Goal: Transaction & Acquisition: Purchase product/service

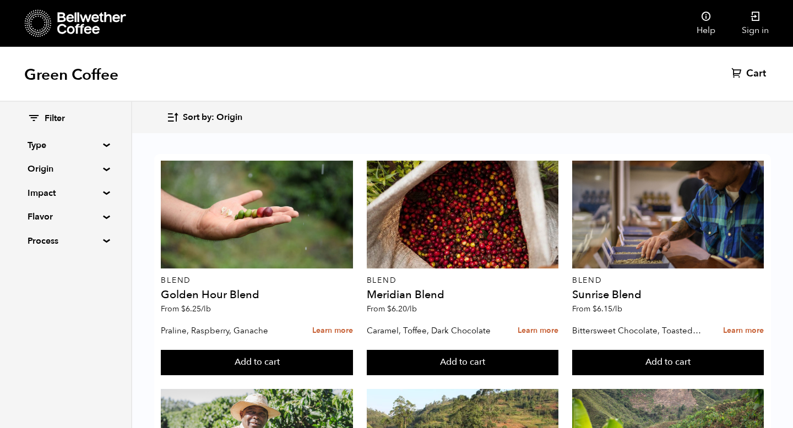
scroll to position [1249, 0]
click at [352, 350] on button "Add to cart" at bounding box center [257, 362] width 192 height 25
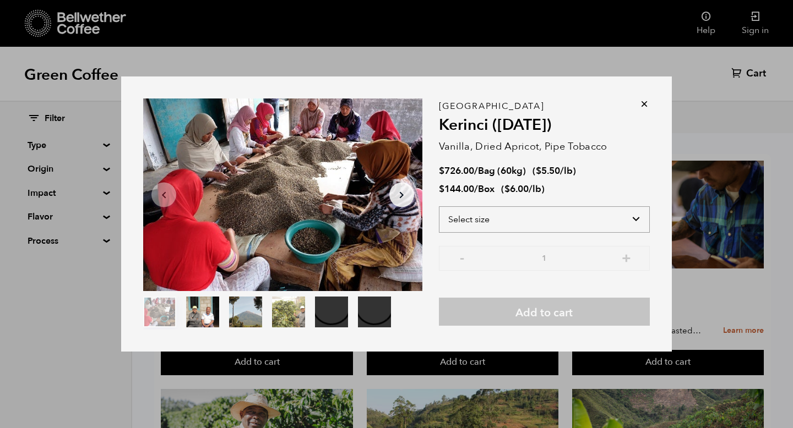
click at [635, 221] on select "Select size Bag (60kg) (132 lbs) Box (24 lbs)" at bounding box center [544, 219] width 211 height 26
select select "bag-3"
click at [439, 206] on select "Select size Bag (60kg) (132 lbs) Box (24 lbs)" at bounding box center [544, 219] width 211 height 26
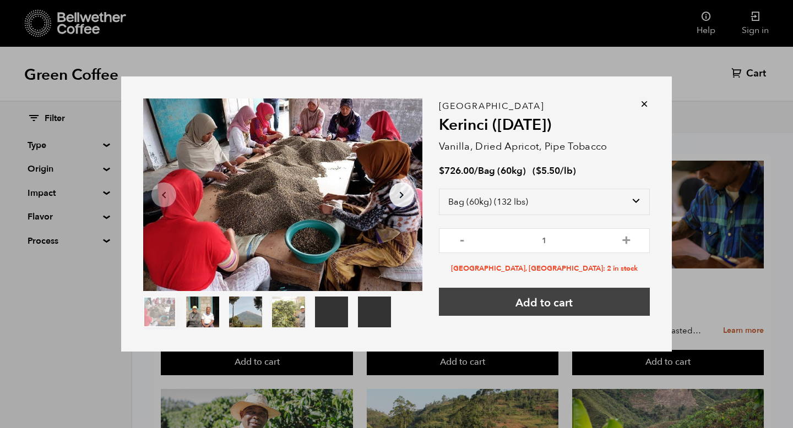
click at [558, 305] on button "Add to cart" at bounding box center [544, 302] width 211 height 28
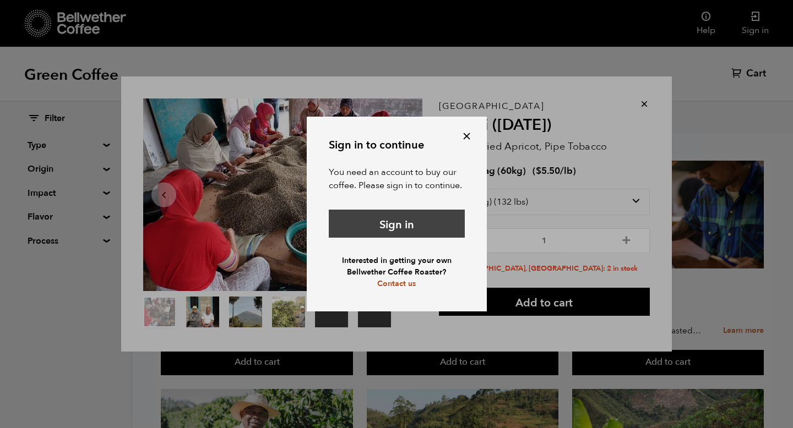
click at [432, 214] on link "Sign in" at bounding box center [397, 224] width 136 height 28
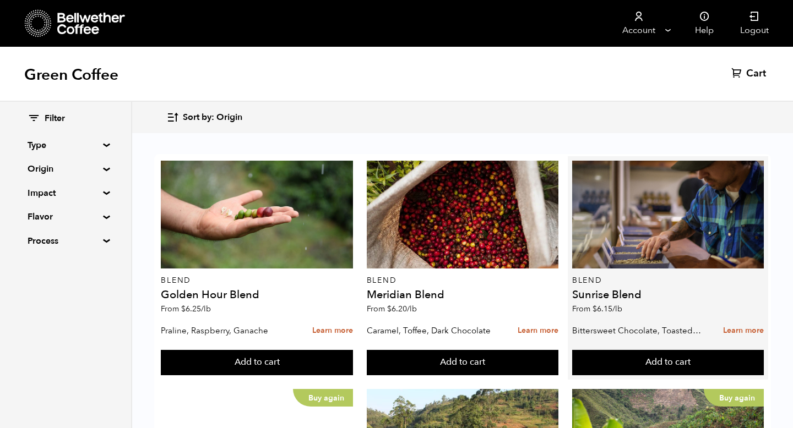
scroll to position [256, 0]
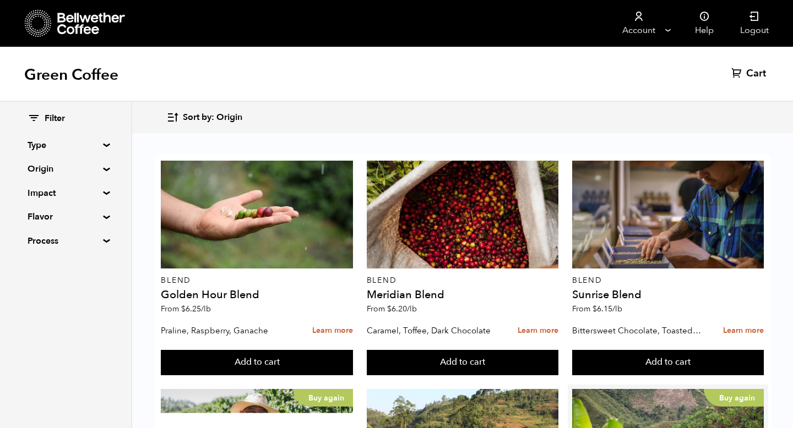
click at [352, 350] on button "Add to cart" at bounding box center [257, 362] width 192 height 25
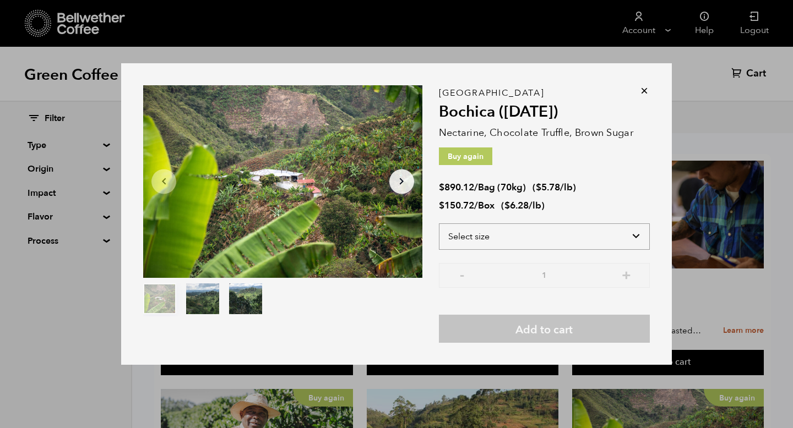
click at [631, 232] on select "Select size Bag (70kg) (154 lbs) Box (24 lbs)" at bounding box center [544, 236] width 211 height 26
select select "bag"
click at [439, 223] on select "Select size Bag (70kg) (154 lbs) Box (24 lbs)" at bounding box center [544, 236] width 211 height 26
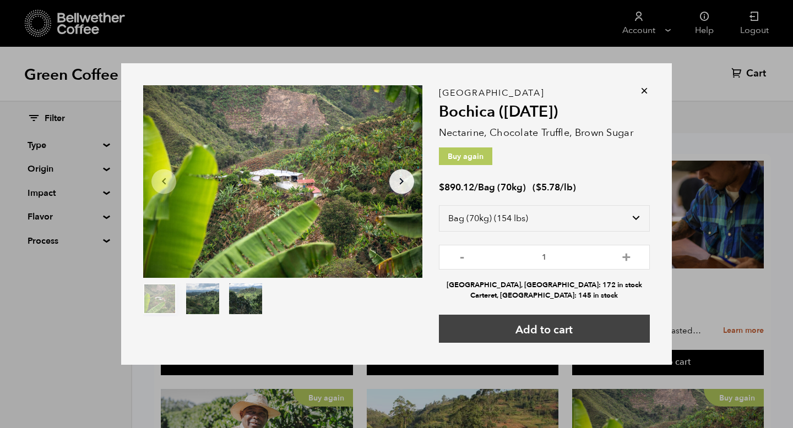
click at [584, 331] on button "Add to cart" at bounding box center [544, 329] width 211 height 28
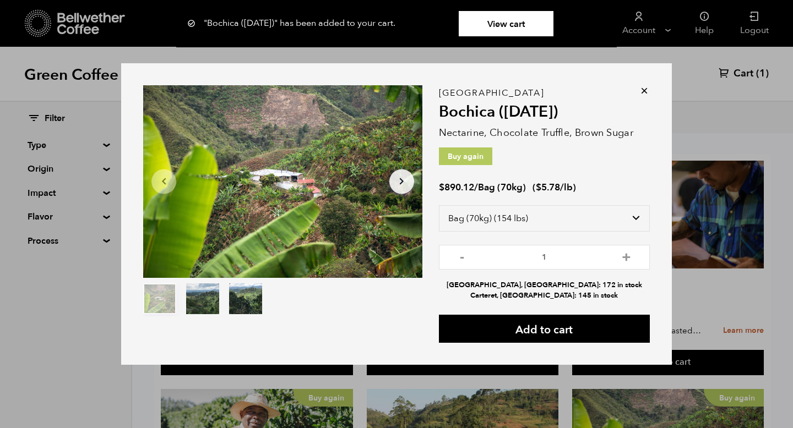
click at [641, 88] on icon at bounding box center [643, 90] width 11 height 11
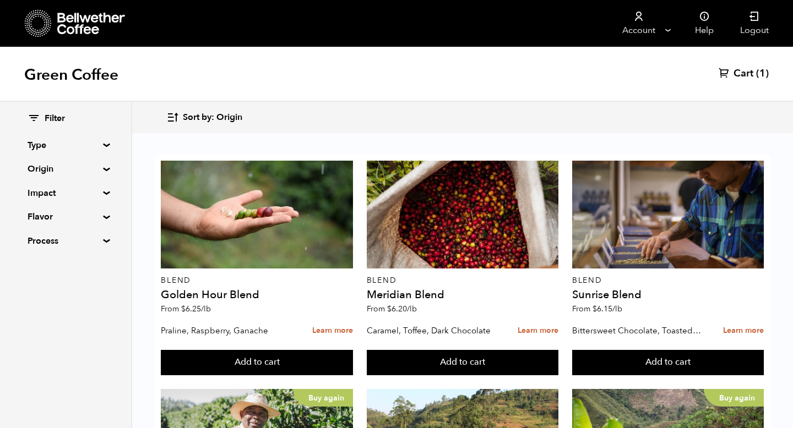
click at [742, 74] on span "Cart" at bounding box center [743, 73] width 20 height 13
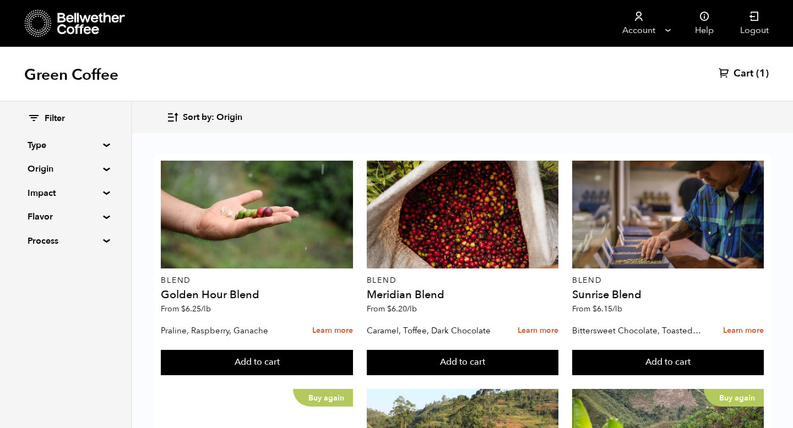
scroll to position [1204, 0]
click at [352, 350] on button "Add to cart" at bounding box center [257, 362] width 192 height 25
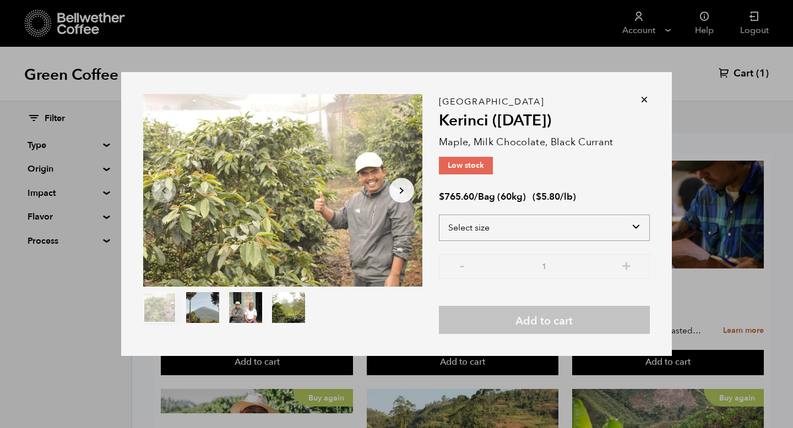
click at [638, 227] on select "Select size Bag (60kg) (132 lbs)" at bounding box center [544, 228] width 211 height 26
select select "bag-3"
click at [439, 215] on select "Select size Bag (60kg) (132 lbs)" at bounding box center [544, 228] width 211 height 26
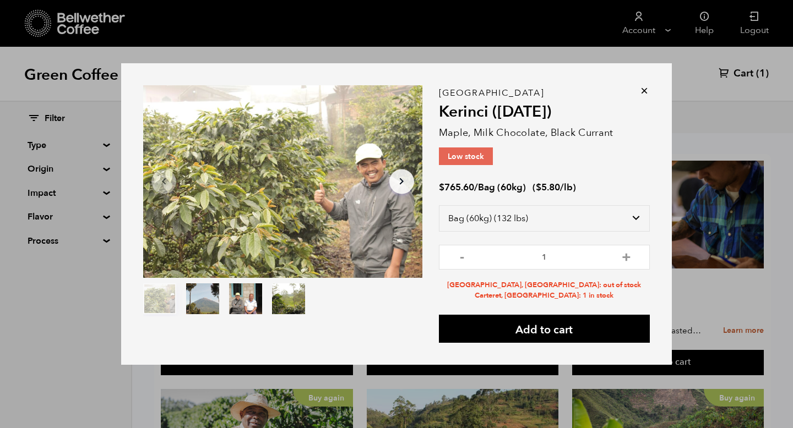
click at [641, 88] on icon at bounding box center [643, 90] width 11 height 11
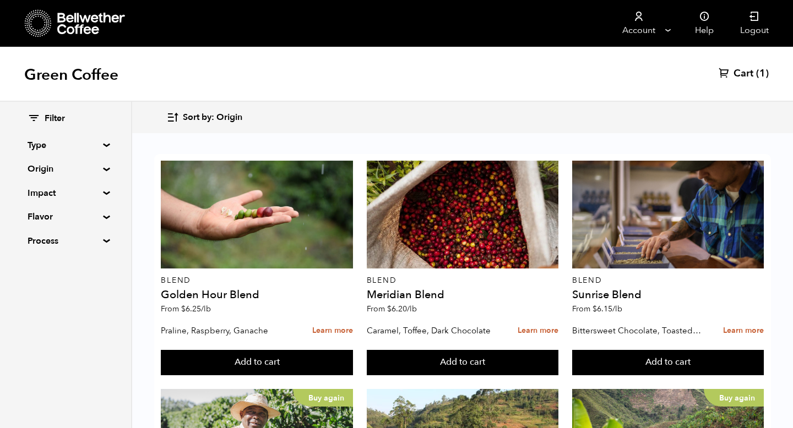
click at [352, 350] on button "Add to cart" at bounding box center [257, 362] width 192 height 25
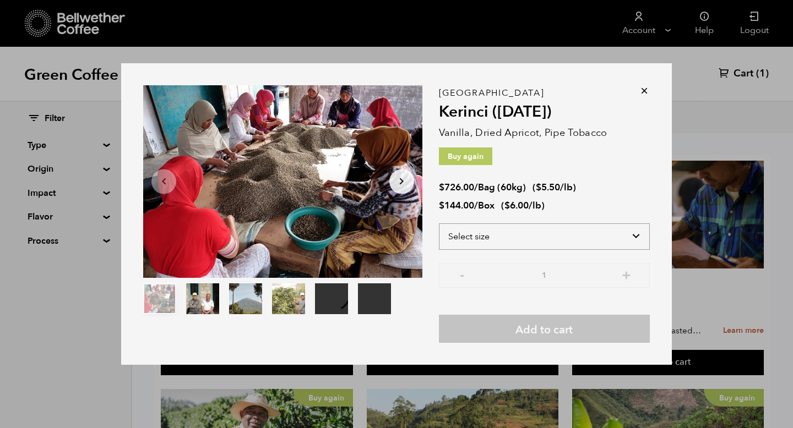
click at [638, 239] on select "Select size Bag (60kg) (132 lbs) Box (24 lbs)" at bounding box center [544, 236] width 211 height 26
select select "bag-3"
click at [439, 223] on select "Select size Bag (60kg) (132 lbs) Box (24 lbs)" at bounding box center [544, 236] width 211 height 26
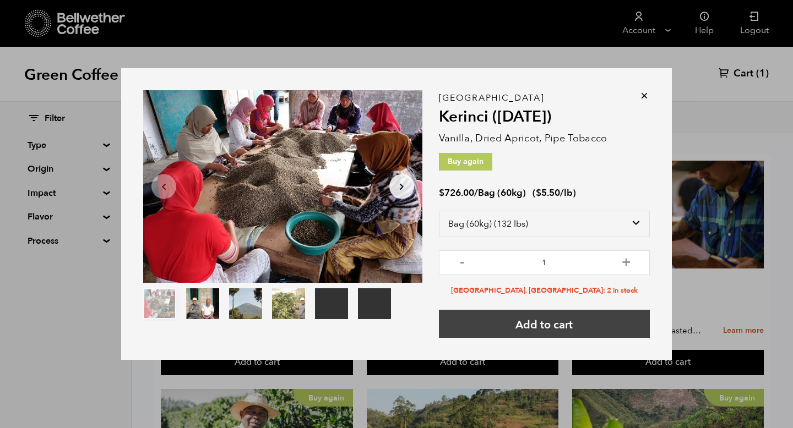
click at [550, 326] on button "Add to cart" at bounding box center [544, 324] width 211 height 28
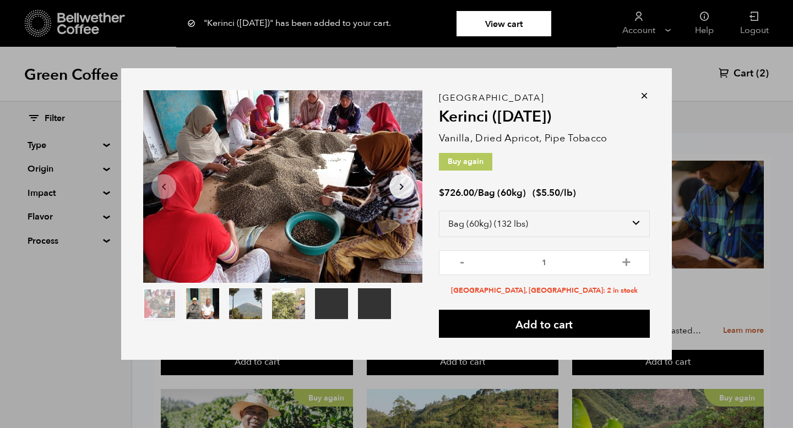
click at [538, 24] on link "View cart" at bounding box center [503, 23] width 95 height 25
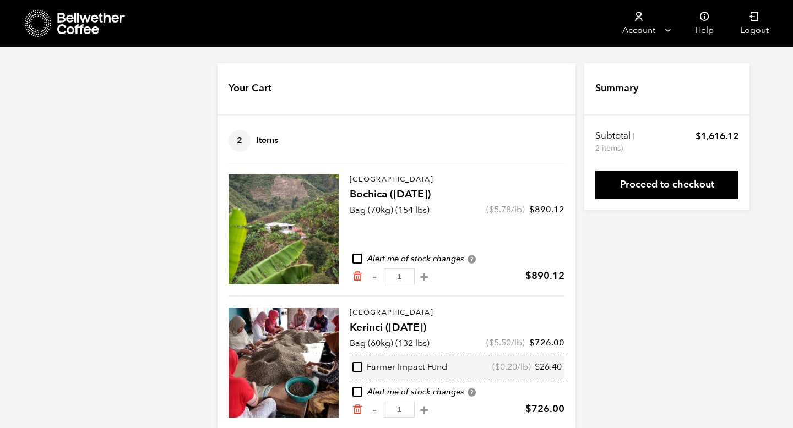
scroll to position [18, 0]
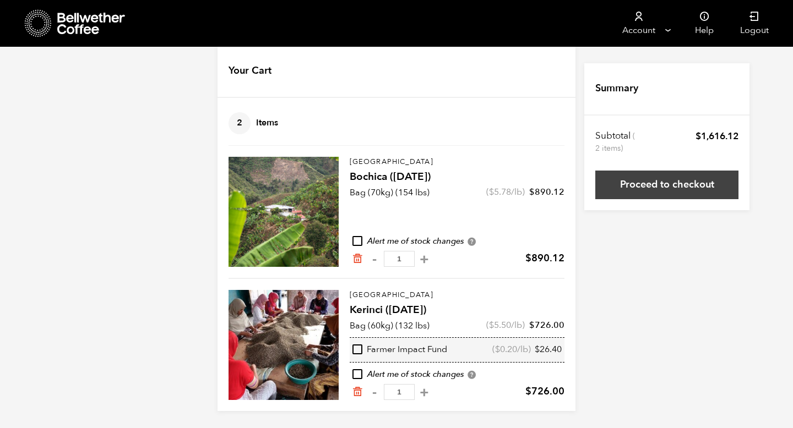
click at [674, 181] on link "Proceed to checkout" at bounding box center [666, 185] width 143 height 29
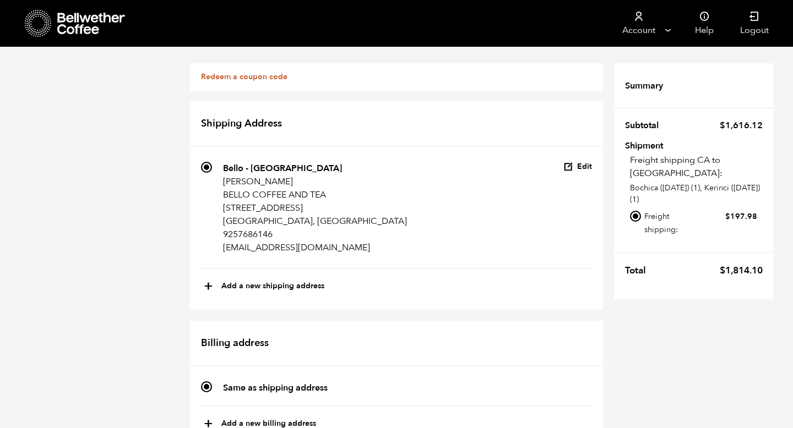
click at [636, 245] on input "Local pickup - [GEOGRAPHIC_DATA], [GEOGRAPHIC_DATA]" at bounding box center [635, 250] width 11 height 11
radio input "true"
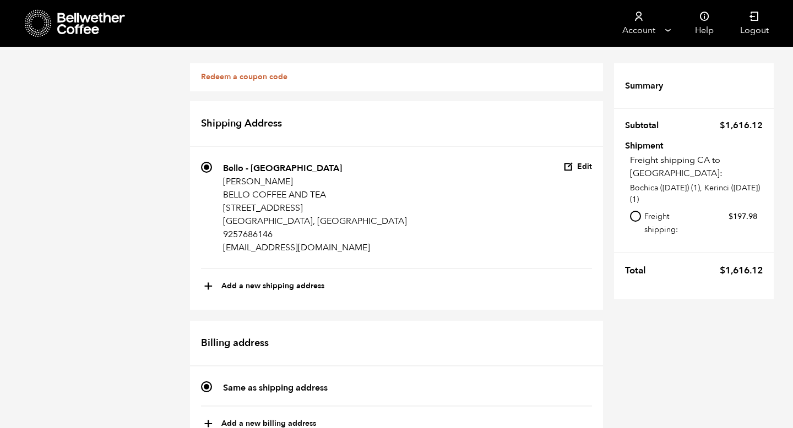
radio input "true"
